Goal: Transaction & Acquisition: Download file/media

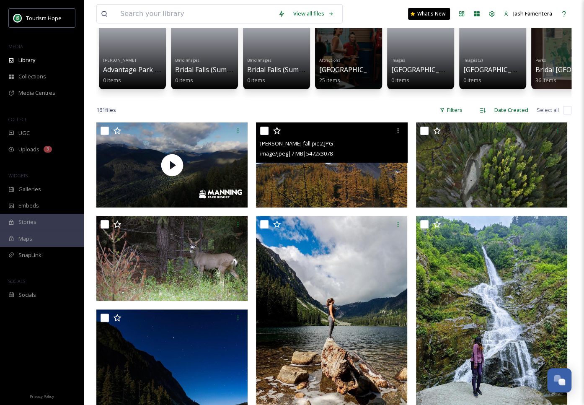
scroll to position [73, 0]
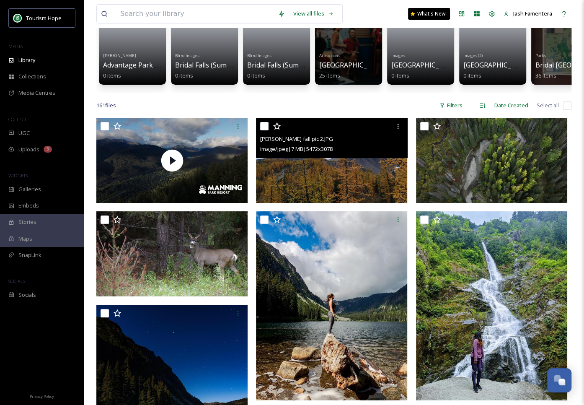
click at [338, 178] on img at bounding box center [331, 160] width 151 height 85
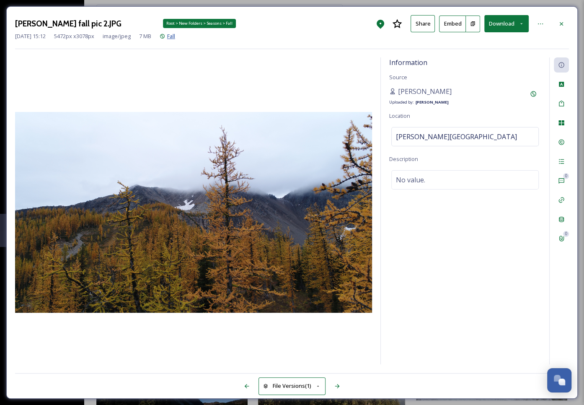
click at [175, 35] on span "Fall" at bounding box center [171, 36] width 8 height 8
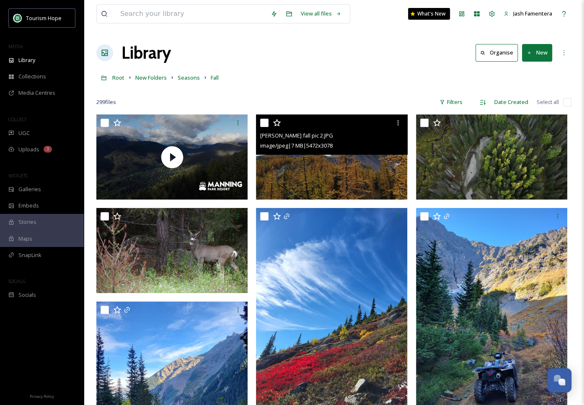
click at [294, 172] on img at bounding box center [331, 156] width 151 height 85
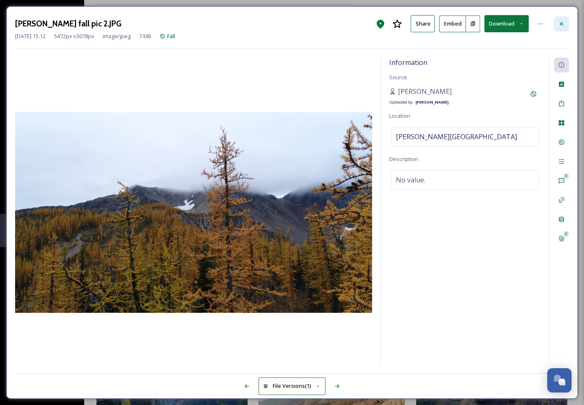
click at [554, 19] on div at bounding box center [561, 23] width 15 height 15
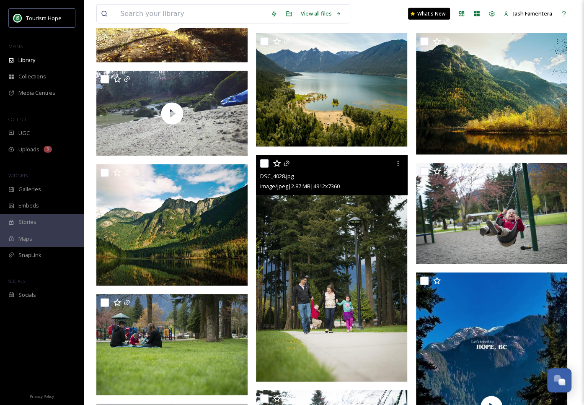
scroll to position [1402, 0]
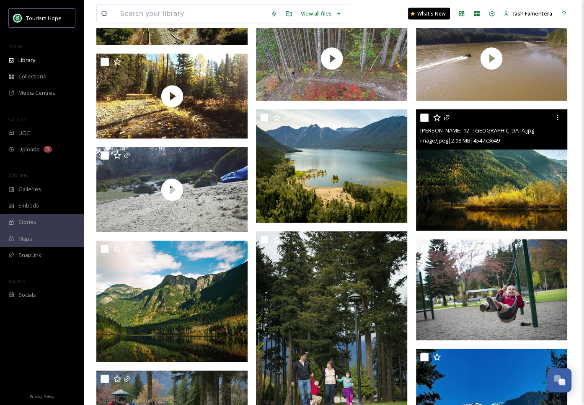
click at [475, 178] on img at bounding box center [491, 169] width 151 height 121
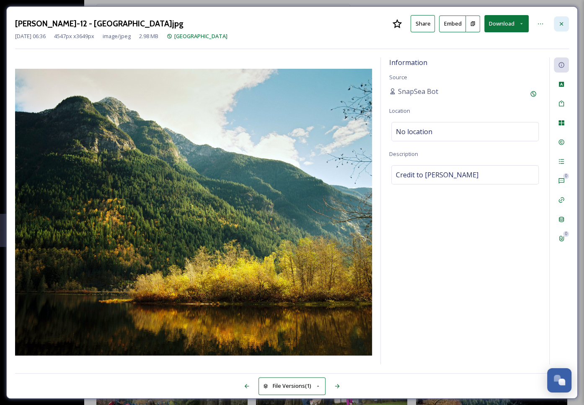
click at [564, 21] on icon at bounding box center [561, 24] width 7 height 7
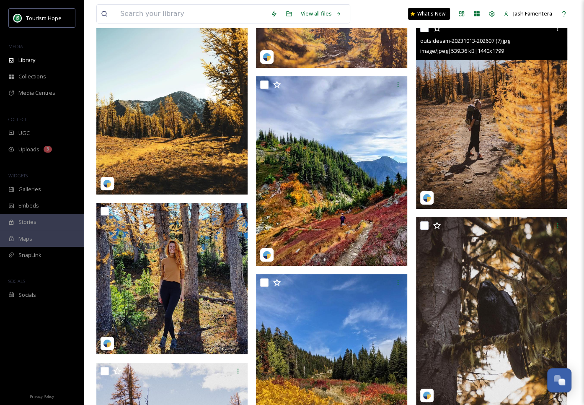
scroll to position [9272, 0]
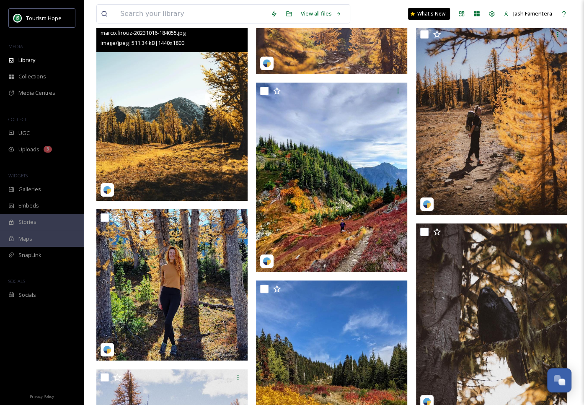
click at [142, 119] on img at bounding box center [171, 106] width 151 height 189
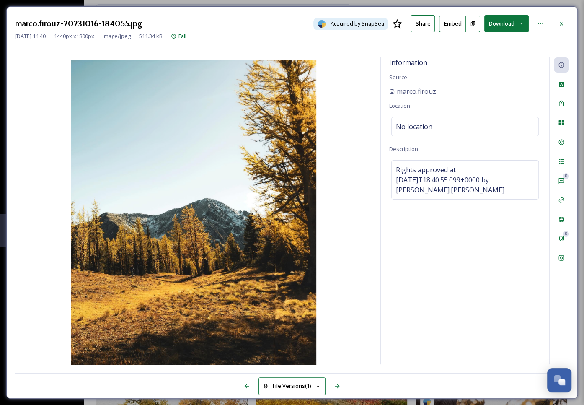
click at [507, 30] on button "Download" at bounding box center [506, 23] width 44 height 17
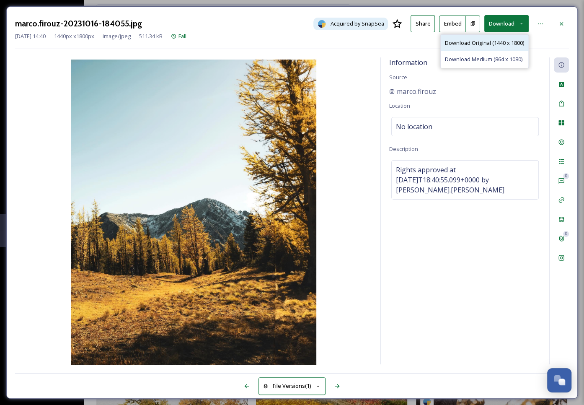
click at [466, 46] on span "Download Original (1440 x 1800)" at bounding box center [484, 43] width 79 height 8
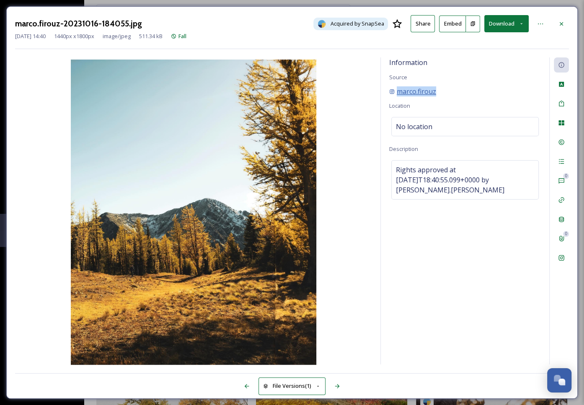
drag, startPoint x: 439, startPoint y: 90, endPoint x: 395, endPoint y: 93, distance: 43.7
click at [395, 93] on div "marco.firouz" at bounding box center [465, 91] width 152 height 10
copy span "marco.firouz"
click at [555, 25] on div at bounding box center [561, 23] width 15 height 15
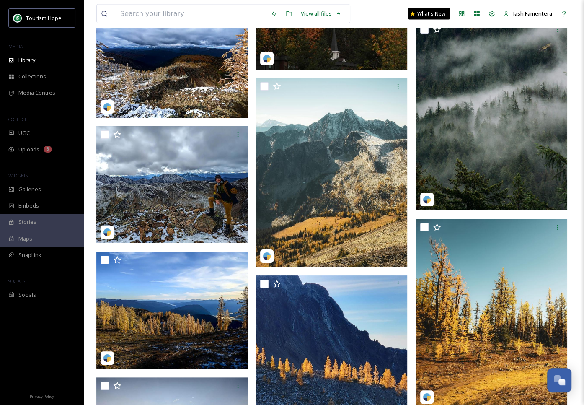
scroll to position [8326, 0]
